Goal: Information Seeking & Learning: Learn about a topic

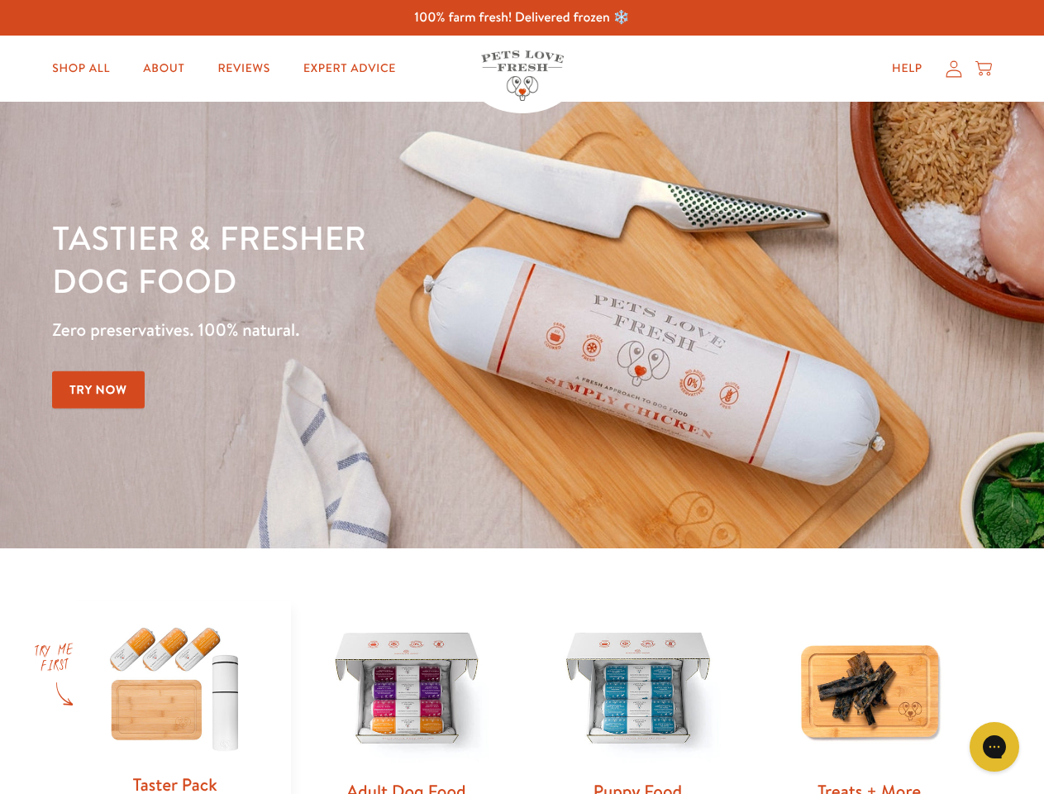
click at [522, 397] on div "Tastier & fresher dog food Zero preservatives. 100% natural. Try Now" at bounding box center [365, 325] width 627 height 218
click at [995, 747] on icon "Gorgias live chat" at bounding box center [994, 746] width 16 height 16
